Goal: Task Accomplishment & Management: Complete application form

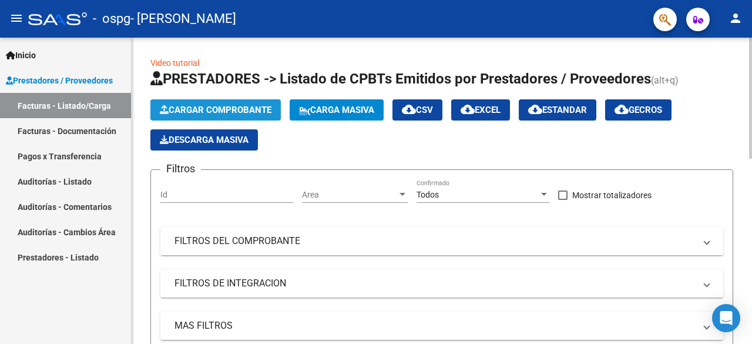
click at [247, 108] on span "Cargar Comprobante" at bounding box center [216, 110] width 112 height 11
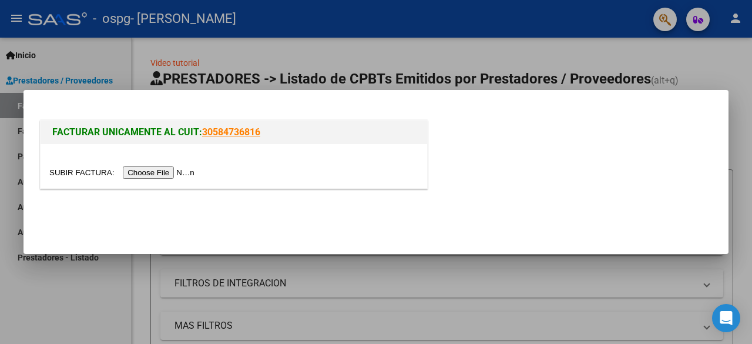
click at [153, 170] on input "file" at bounding box center [123, 172] width 149 height 12
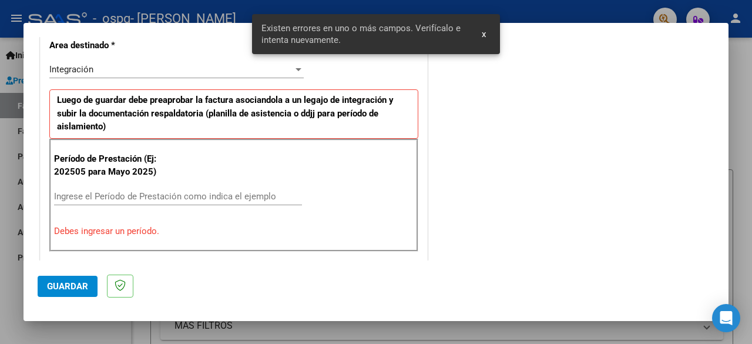
scroll to position [308, 0]
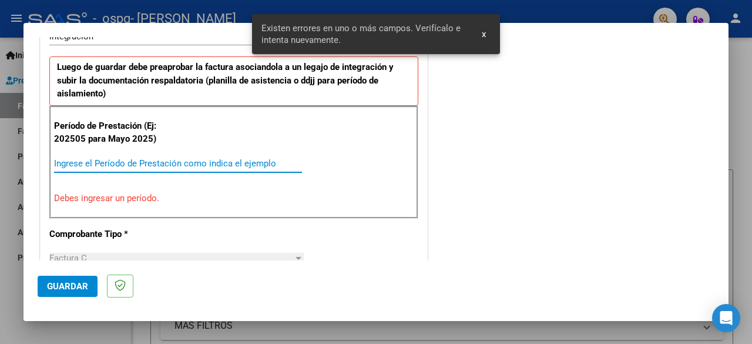
click at [167, 158] on input "Ingrese el Período de Prestación como indica el ejemplo" at bounding box center [178, 163] width 248 height 11
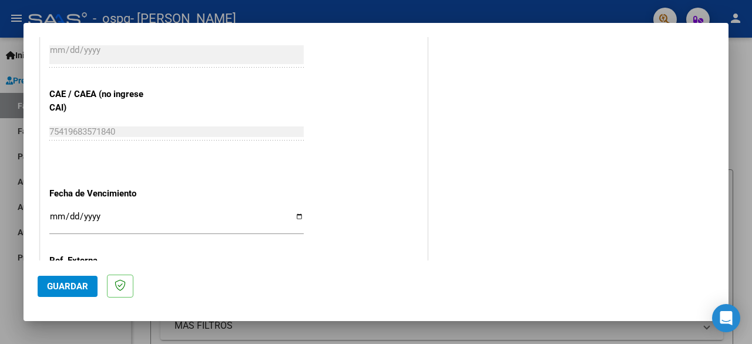
scroll to position [717, 0]
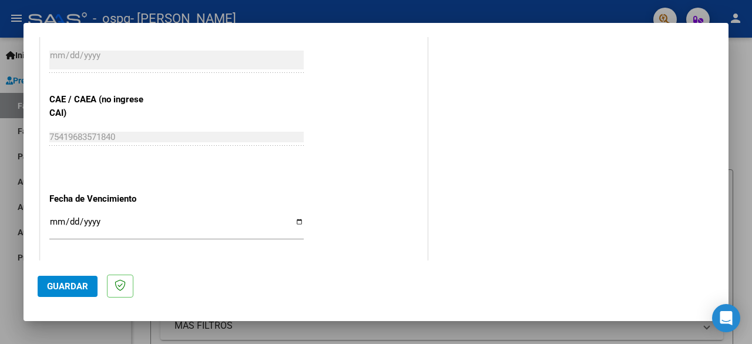
type input "202509"
click at [294, 221] on input "Ingresar la fecha" at bounding box center [176, 226] width 254 height 19
click at [291, 220] on input "Ingresar la fecha" at bounding box center [176, 226] width 254 height 19
click at [293, 221] on input "[DATE]" at bounding box center [176, 226] width 254 height 19
type input "[DATE]"
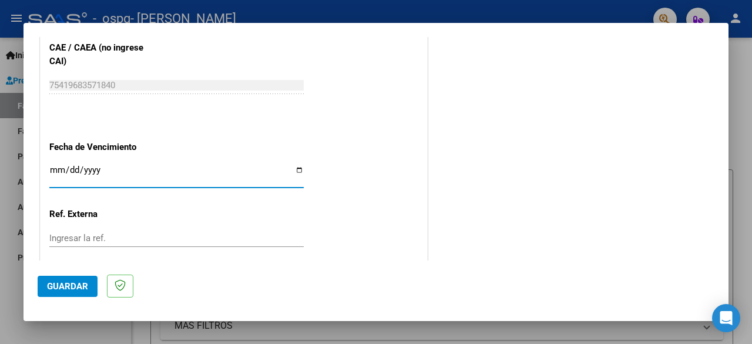
scroll to position [834, 0]
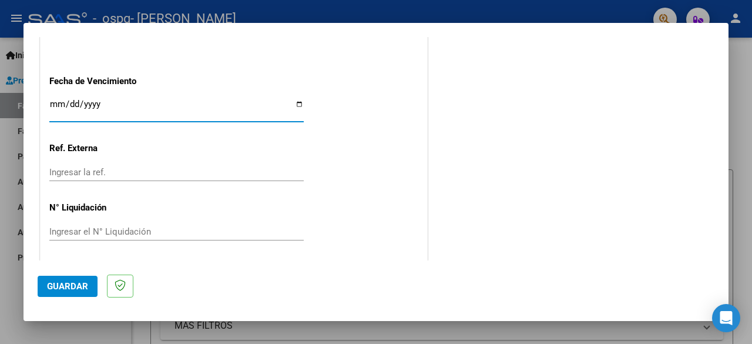
click at [68, 287] on span "Guardar" at bounding box center [67, 286] width 41 height 11
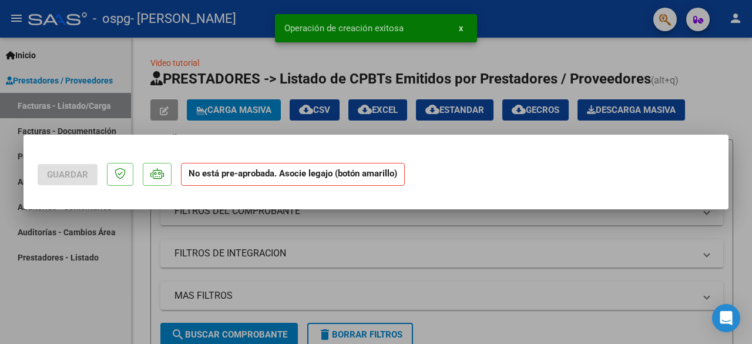
scroll to position [0, 0]
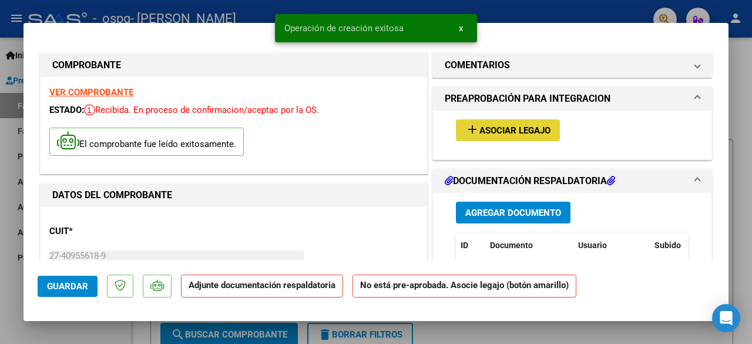
click at [516, 123] on button "add Asociar Legajo" at bounding box center [508, 130] width 104 height 22
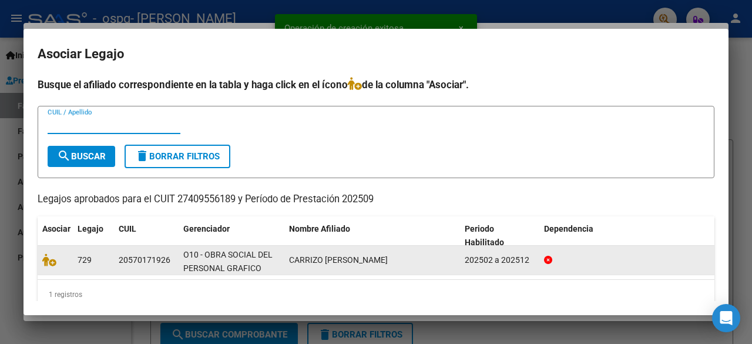
click at [223, 261] on div "O10 - OBRA SOCIAL DEL PERSONAL GRAFICO" at bounding box center [231, 260] width 96 height 25
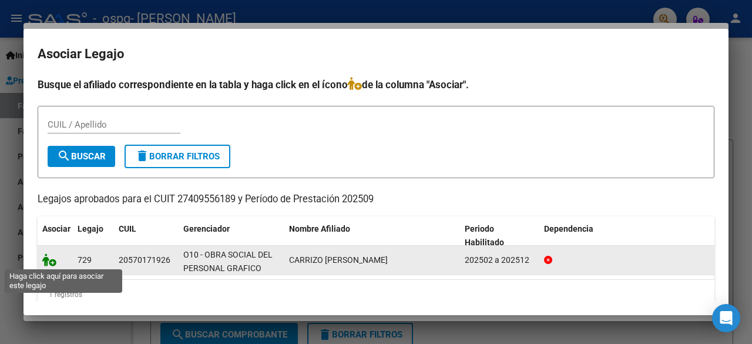
click at [53, 260] on icon at bounding box center [49, 259] width 14 height 13
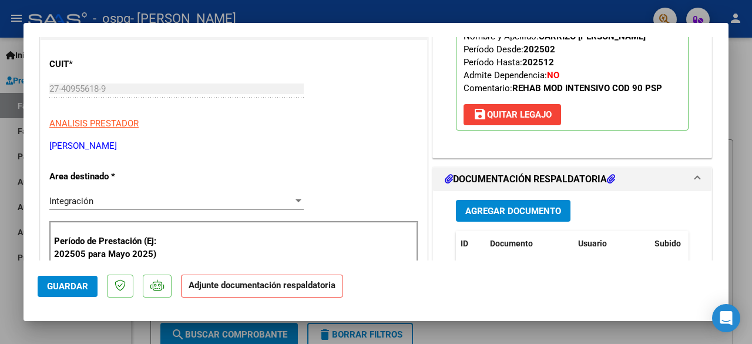
scroll to position [294, 0]
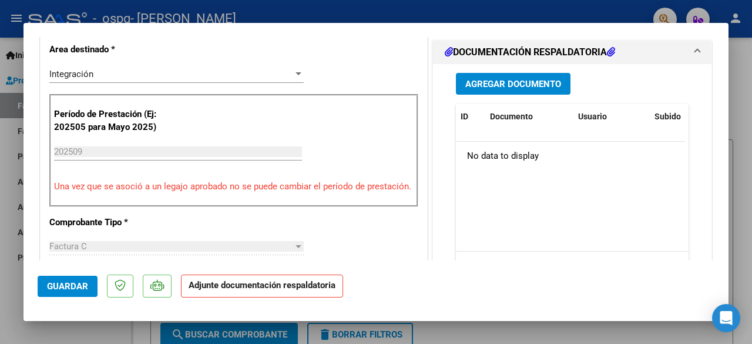
click at [493, 81] on span "Agregar Documento" at bounding box center [513, 84] width 96 height 11
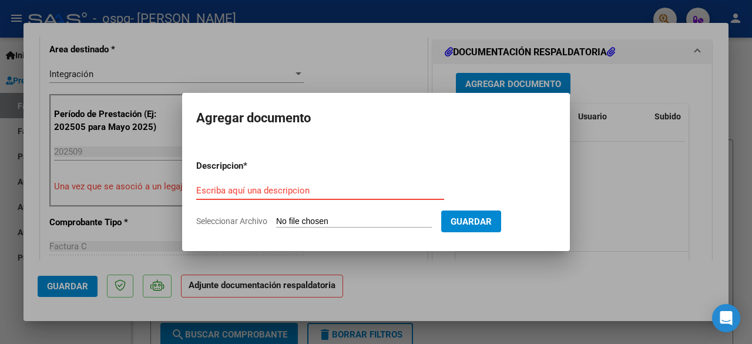
click at [342, 187] on input "Escriba aquí una descripcion" at bounding box center [320, 190] width 248 height 11
click at [338, 220] on input "Seleccionar Archivo" at bounding box center [354, 221] width 156 height 11
type input "C:\fakepath\asistencia Septiembre [PERSON_NAME] .pdf"
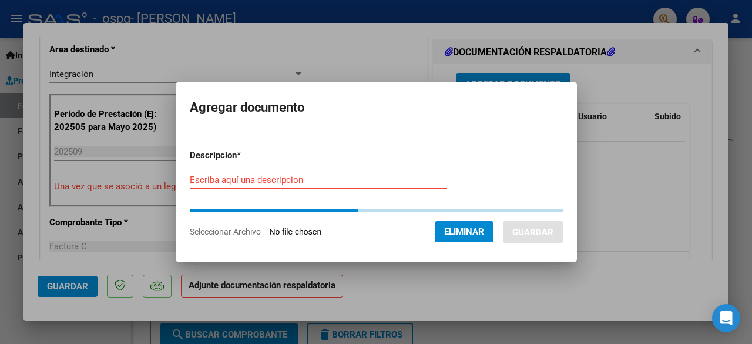
click at [248, 183] on input "Escriba aquí una descripcion" at bounding box center [318, 179] width 257 height 11
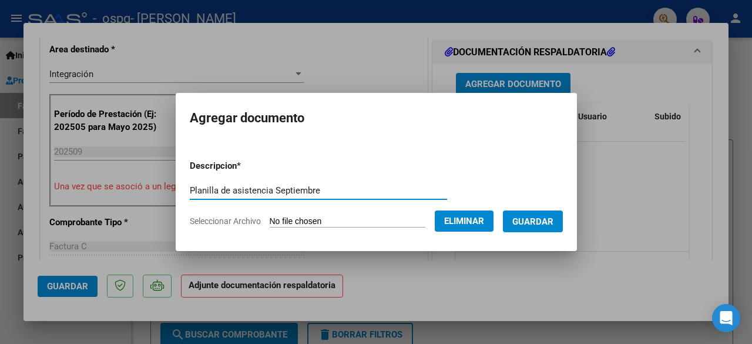
type input "Planilla de asistencia Septiembre"
click at [542, 216] on span "Guardar" at bounding box center [532, 221] width 41 height 11
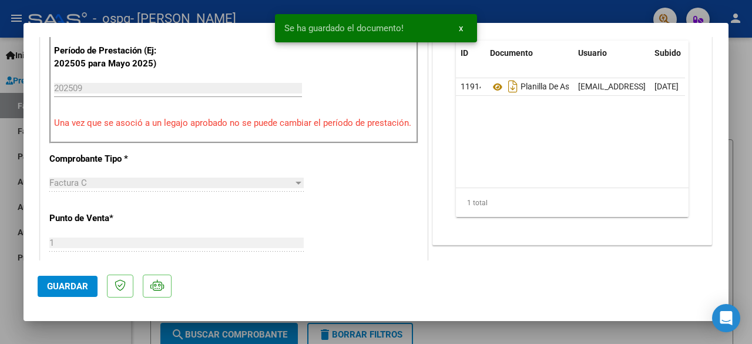
scroll to position [470, 0]
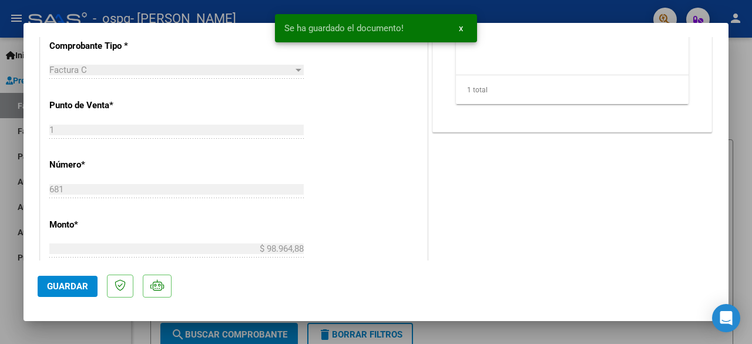
click at [82, 283] on span "Guardar" at bounding box center [67, 286] width 41 height 11
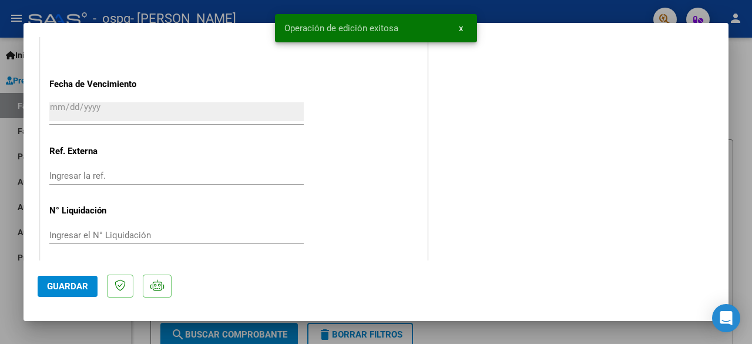
scroll to position [839, 0]
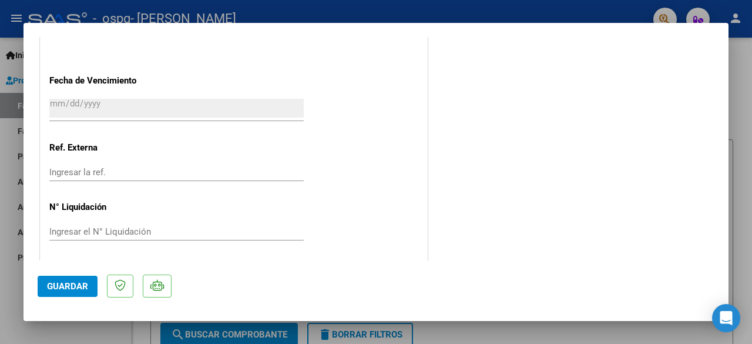
click at [70, 325] on div at bounding box center [376, 172] width 752 height 344
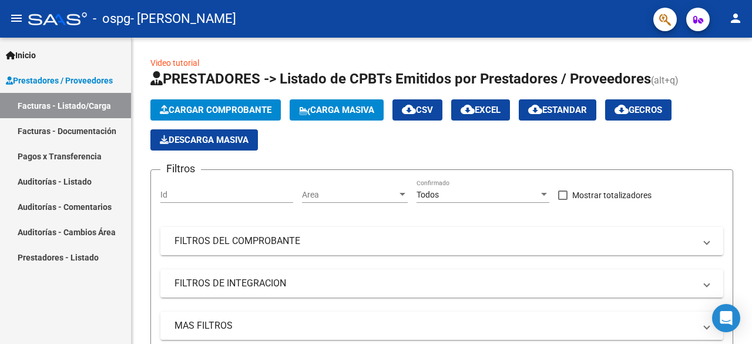
click at [66, 85] on span "Prestadores / Proveedores" at bounding box center [59, 80] width 107 height 13
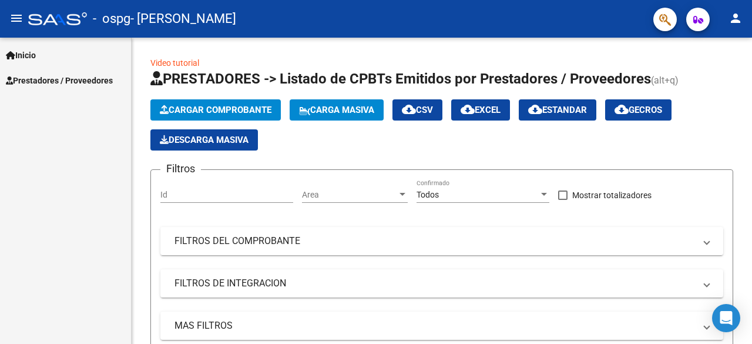
click at [73, 75] on span "Prestadores / Proveedores" at bounding box center [59, 80] width 107 height 13
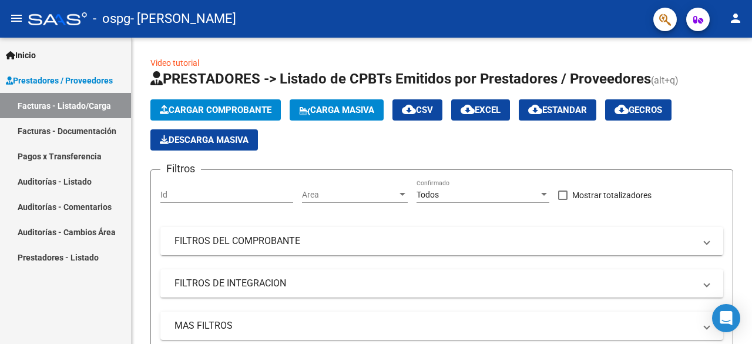
click at [56, 106] on link "Facturas - Listado/Carga" at bounding box center [65, 105] width 131 height 25
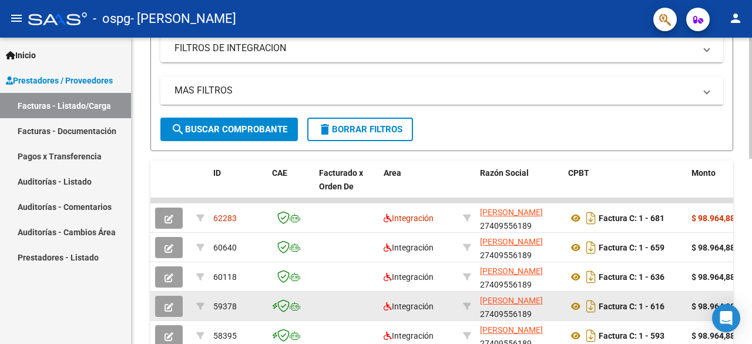
scroll to position [352, 0]
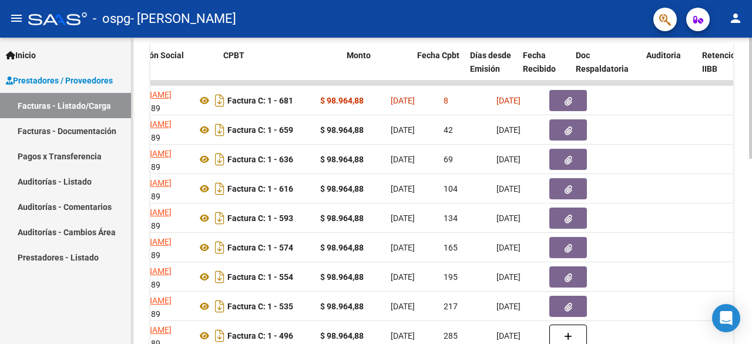
drag, startPoint x: 649, startPoint y: 127, endPoint x: 751, endPoint y: 135, distance: 102.4
click at [751, 135] on div "Video tutorial PRESTADORES -> Listado de CPBTs Emitidos por Prestadores / Prove…" at bounding box center [443, 67] width 623 height 765
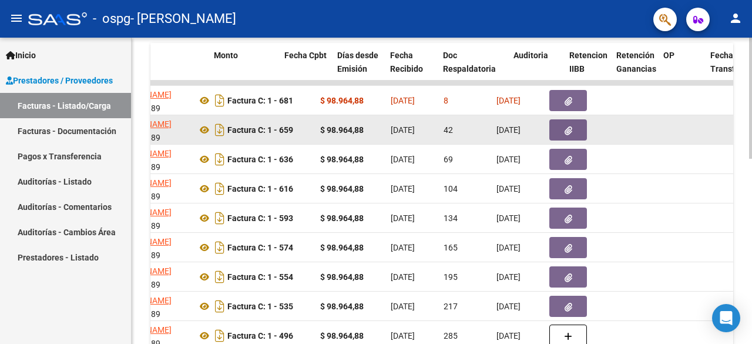
scroll to position [0, 478]
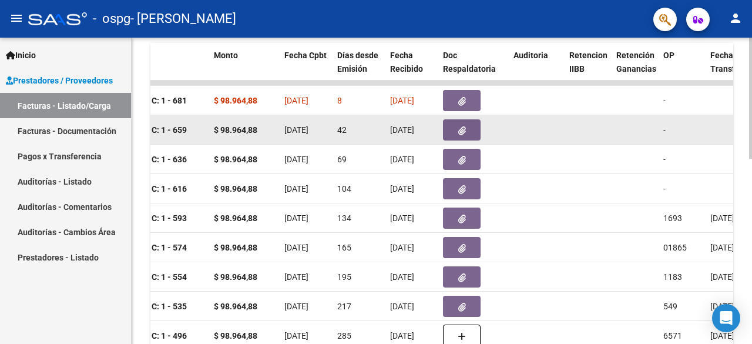
click at [308, 128] on span "[DATE]" at bounding box center [296, 129] width 24 height 9
drag, startPoint x: 352, startPoint y: 132, endPoint x: 408, endPoint y: 134, distance: 55.8
drag, startPoint x: 636, startPoint y: 143, endPoint x: 650, endPoint y: 137, distance: 15.8
click at [650, 137] on datatable-body-cell at bounding box center [634, 129] width 47 height 29
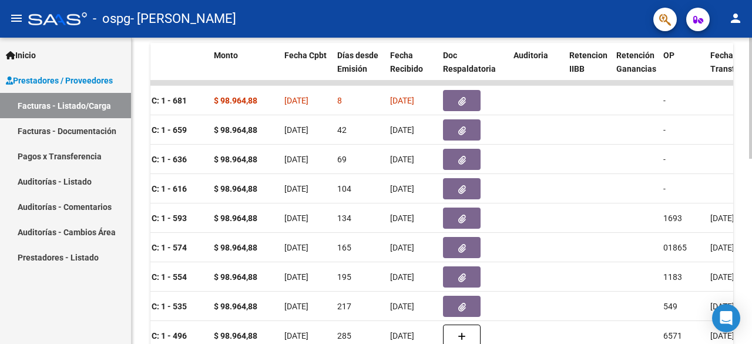
drag, startPoint x: 655, startPoint y: 132, endPoint x: 738, endPoint y: 131, distance: 83.4
click at [738, 131] on div "Video tutorial PRESTADORES -> Listado de CPBTs Emitidos por Prestadores / Prove…" at bounding box center [442, 67] width 620 height 765
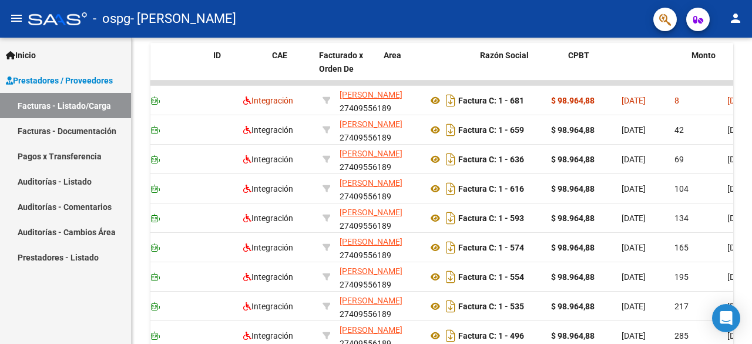
scroll to position [0, 0]
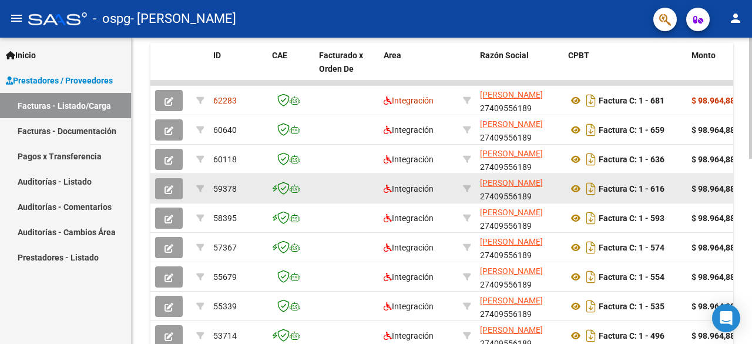
drag, startPoint x: 229, startPoint y: 191, endPoint x: 212, endPoint y: 191, distance: 17.0
click at [119, 192] on mat-sidenav-container "Inicio Instructivos Contacto OS Prestadores / Proveedores Facturas - Listado/Ca…" at bounding box center [376, 191] width 752 height 306
click at [257, 178] on datatable-body-cell "59378" at bounding box center [238, 188] width 59 height 29
drag, startPoint x: 448, startPoint y: 191, endPoint x: 641, endPoint y: 191, distance: 193.8
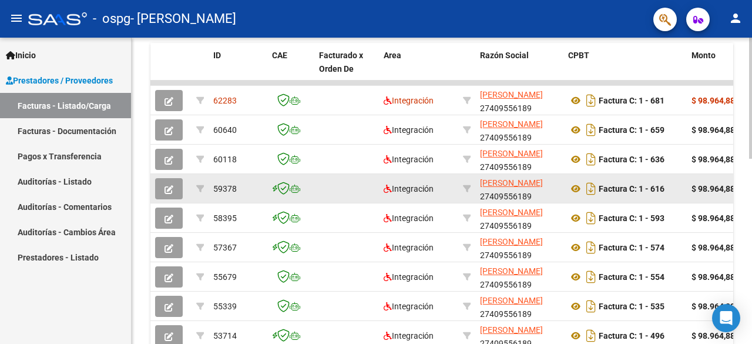
click at [670, 191] on div "Factura C: 1 - 616" at bounding box center [625, 188] width 114 height 19
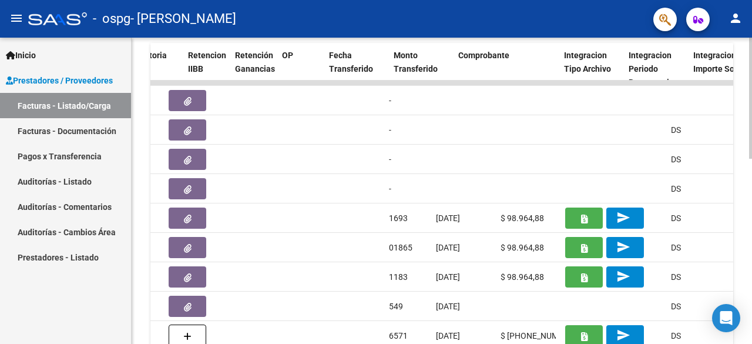
drag, startPoint x: 692, startPoint y: 189, endPoint x: 751, endPoint y: 187, distance: 59.3
click at [751, 187] on div "Video tutorial PRESTADORES -> Listado de CPBTs Emitidos por Prestadores / Prove…" at bounding box center [443, 67] width 623 height 765
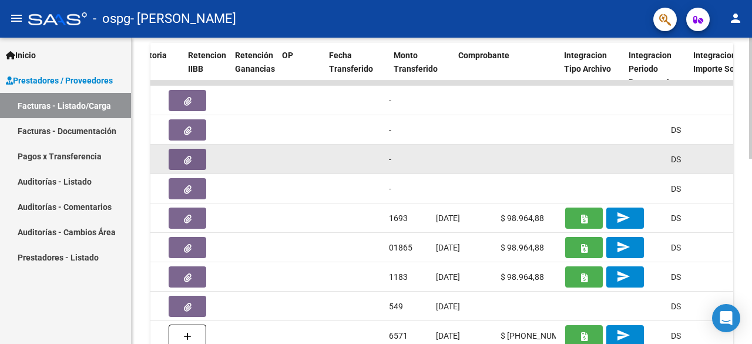
scroll to position [0, 885]
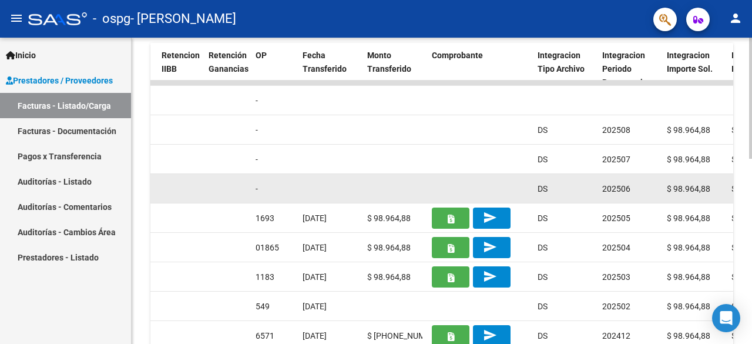
click at [321, 188] on datatable-body-cell at bounding box center [330, 188] width 65 height 29
